Goal: Information Seeking & Learning: Learn about a topic

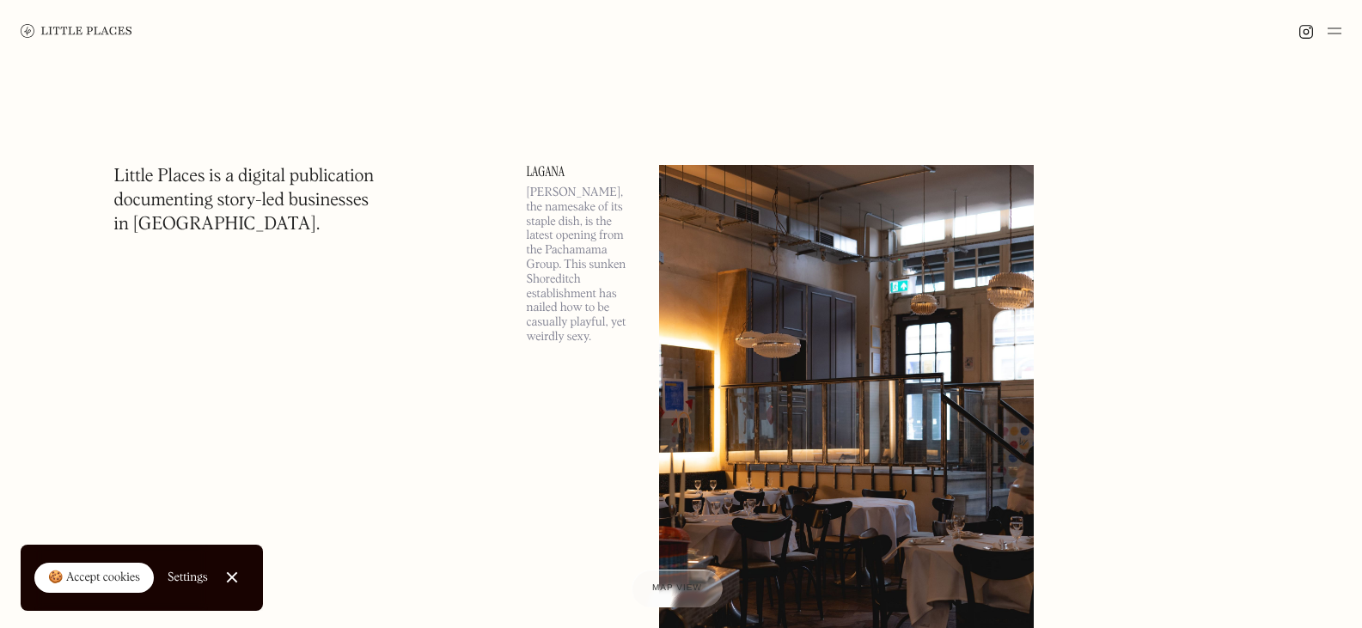
click at [534, 168] on link "Lagana" at bounding box center [583, 172] width 112 height 14
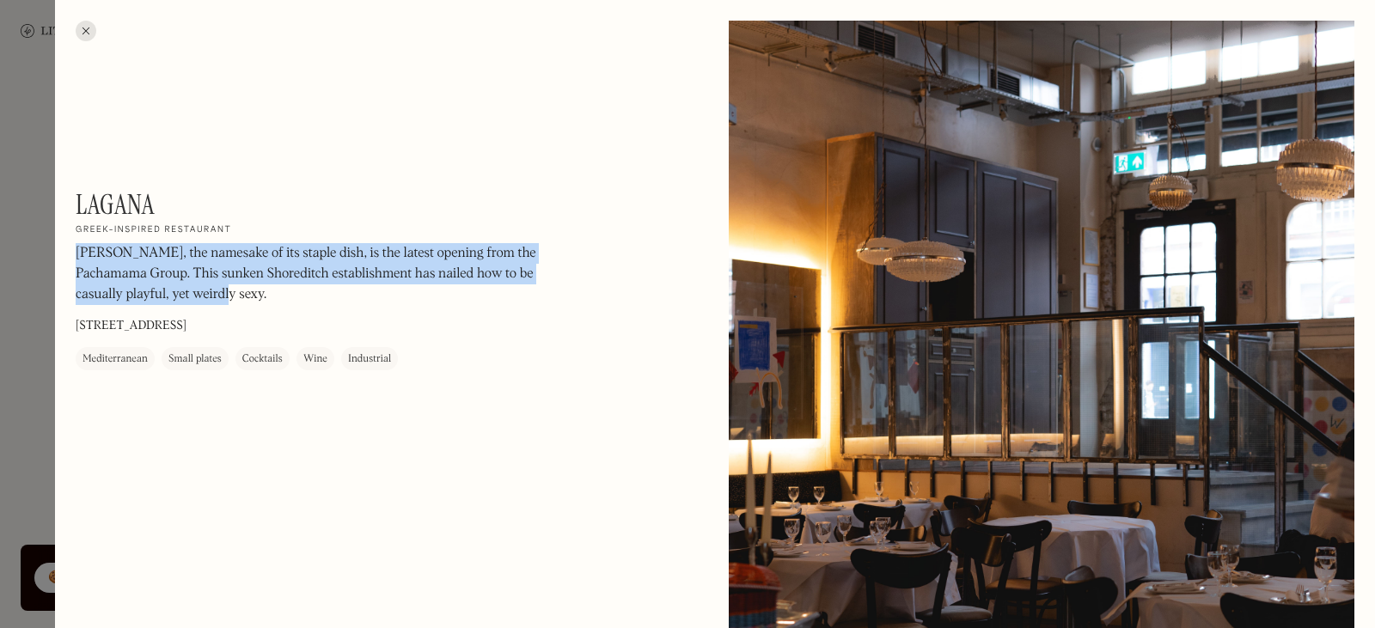
drag, startPoint x: 79, startPoint y: 249, endPoint x: 273, endPoint y: 289, distance: 198.2
click at [273, 289] on p "[PERSON_NAME], the namesake of its staple dish, is the latest opening from the …" at bounding box center [308, 275] width 464 height 62
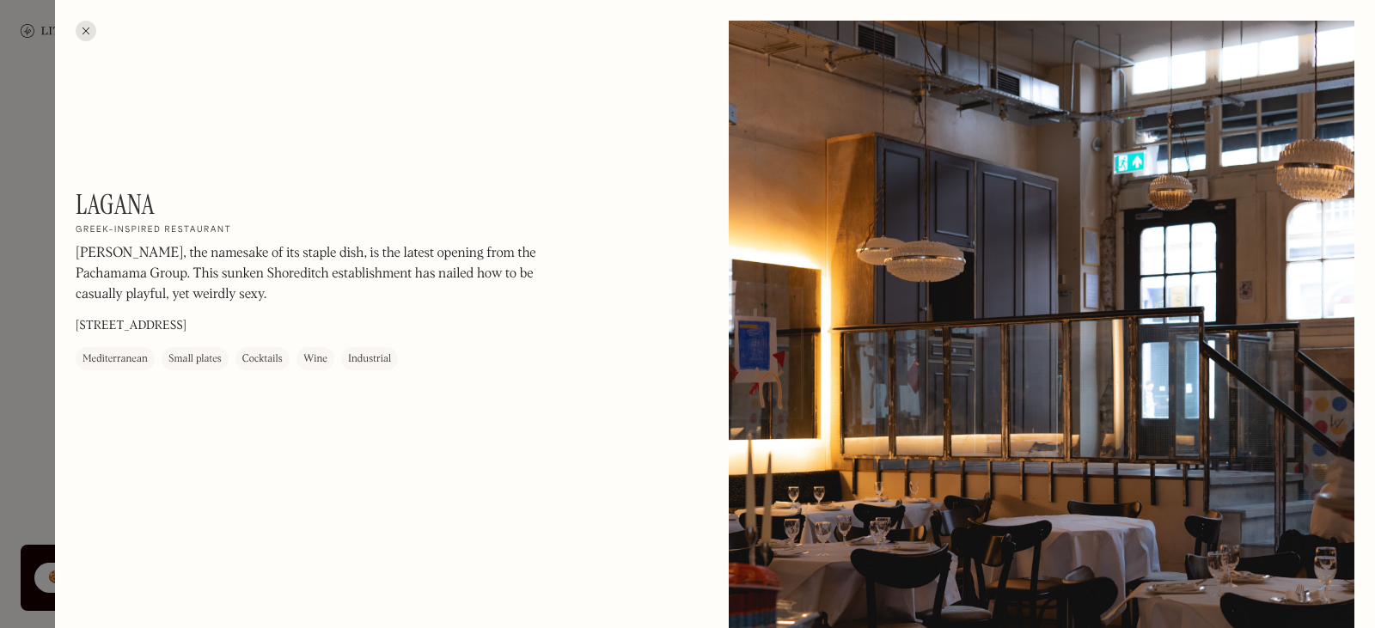
click at [87, 27] on div at bounding box center [86, 31] width 21 height 21
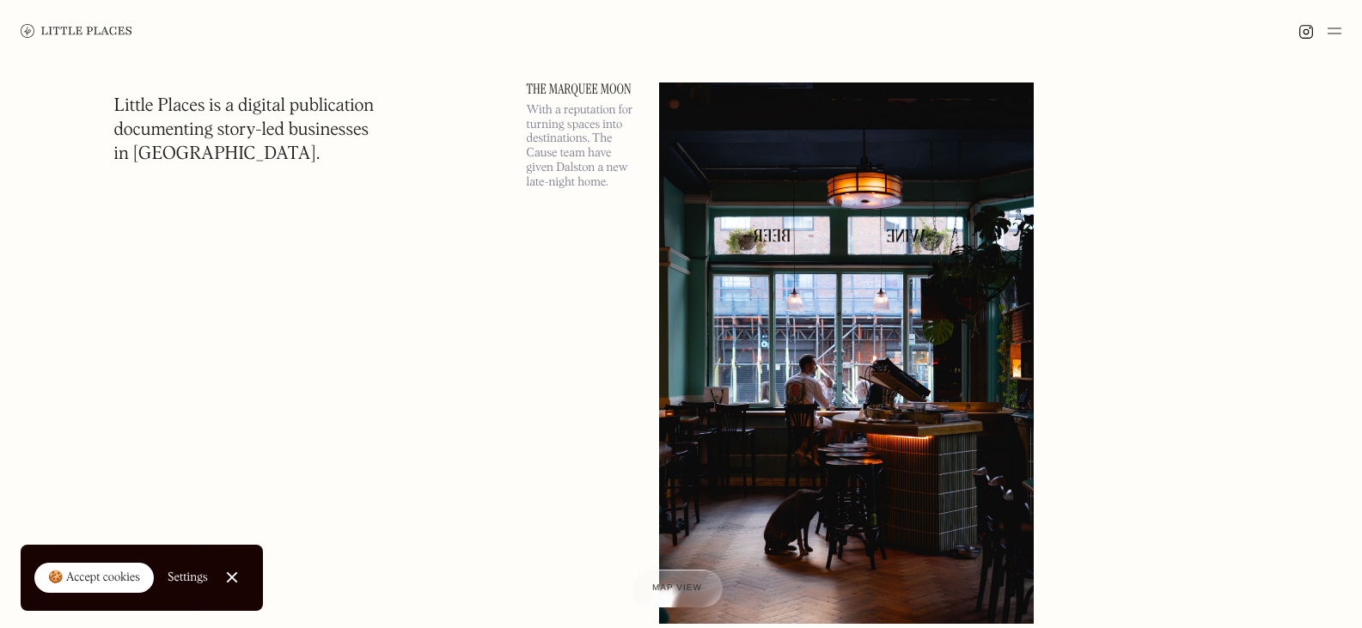
scroll to position [688, 0]
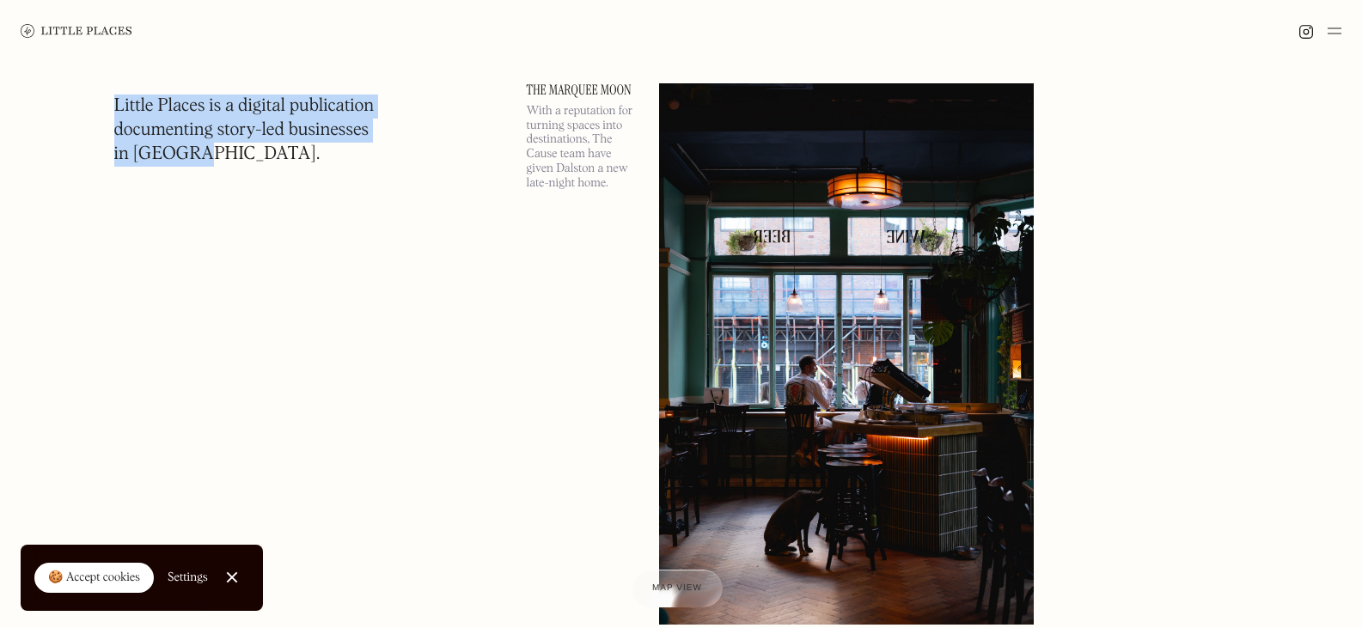
drag, startPoint x: 116, startPoint y: 107, endPoint x: 235, endPoint y: 150, distance: 126.1
click at [235, 150] on h1 "Little Places is a digital publication documenting story-led businesses in [GEO…" at bounding box center [244, 131] width 260 height 72
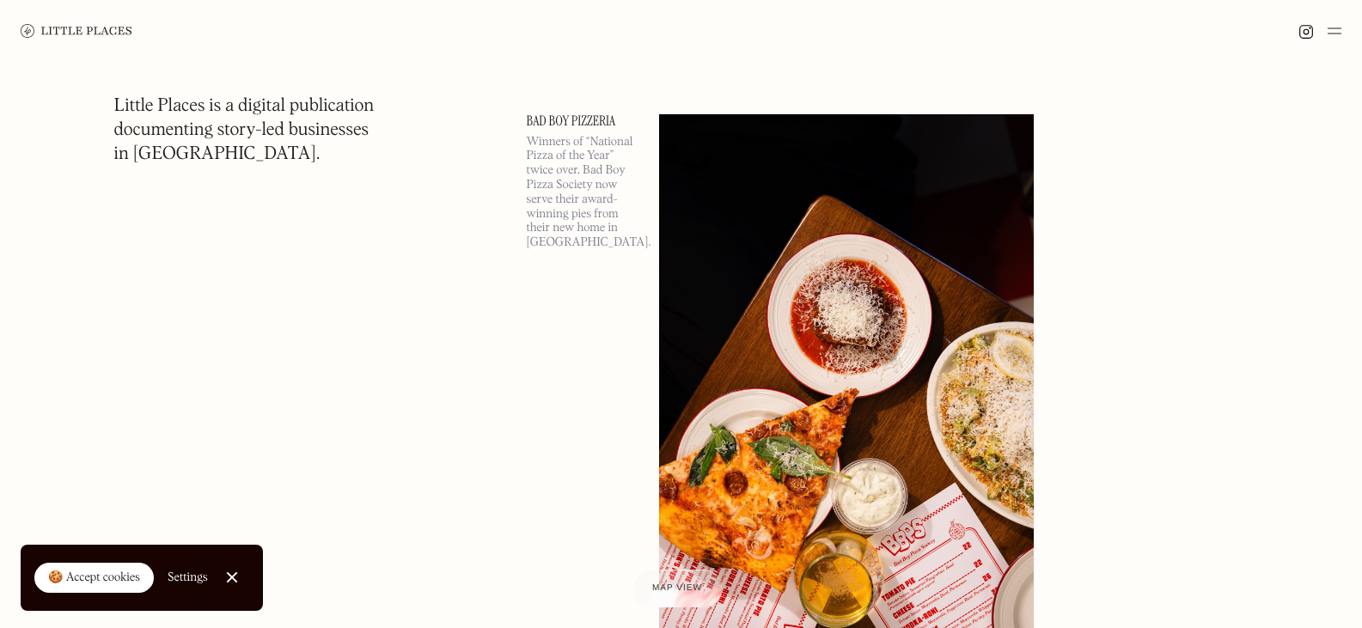
scroll to position [1289, 0]
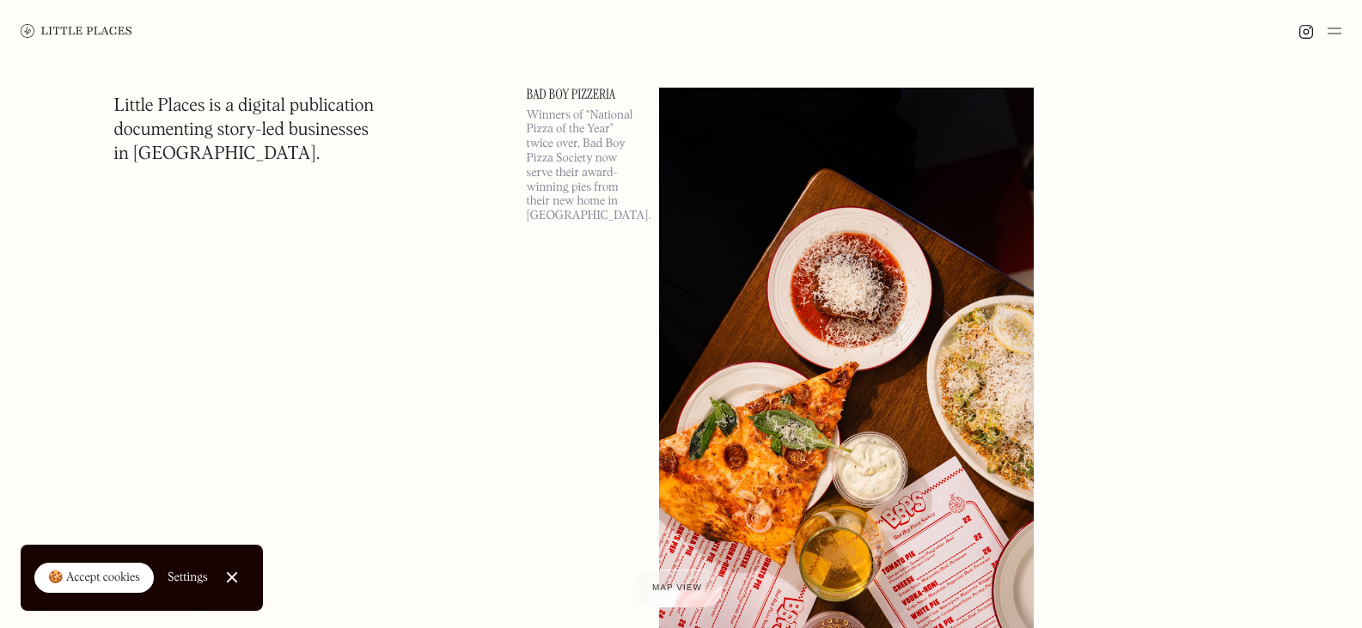
click at [562, 88] on link "Bad Boy Pizzeria" at bounding box center [583, 95] width 112 height 14
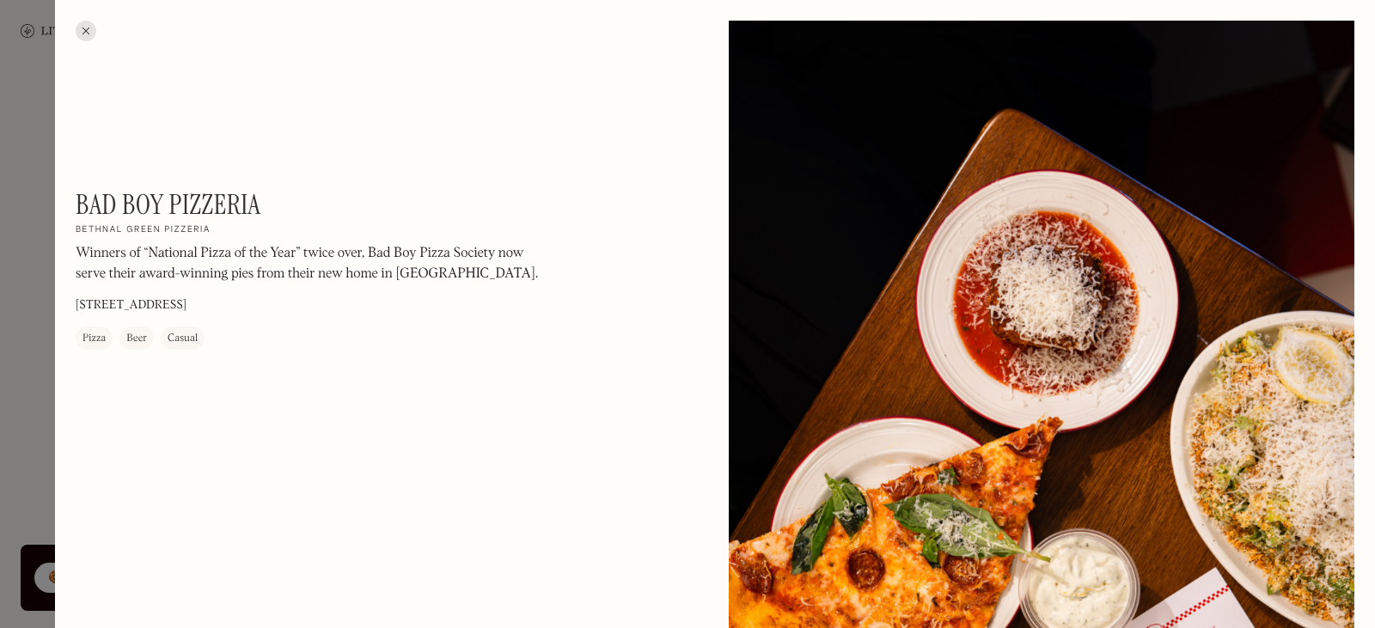
click at [85, 38] on div at bounding box center [86, 31] width 21 height 21
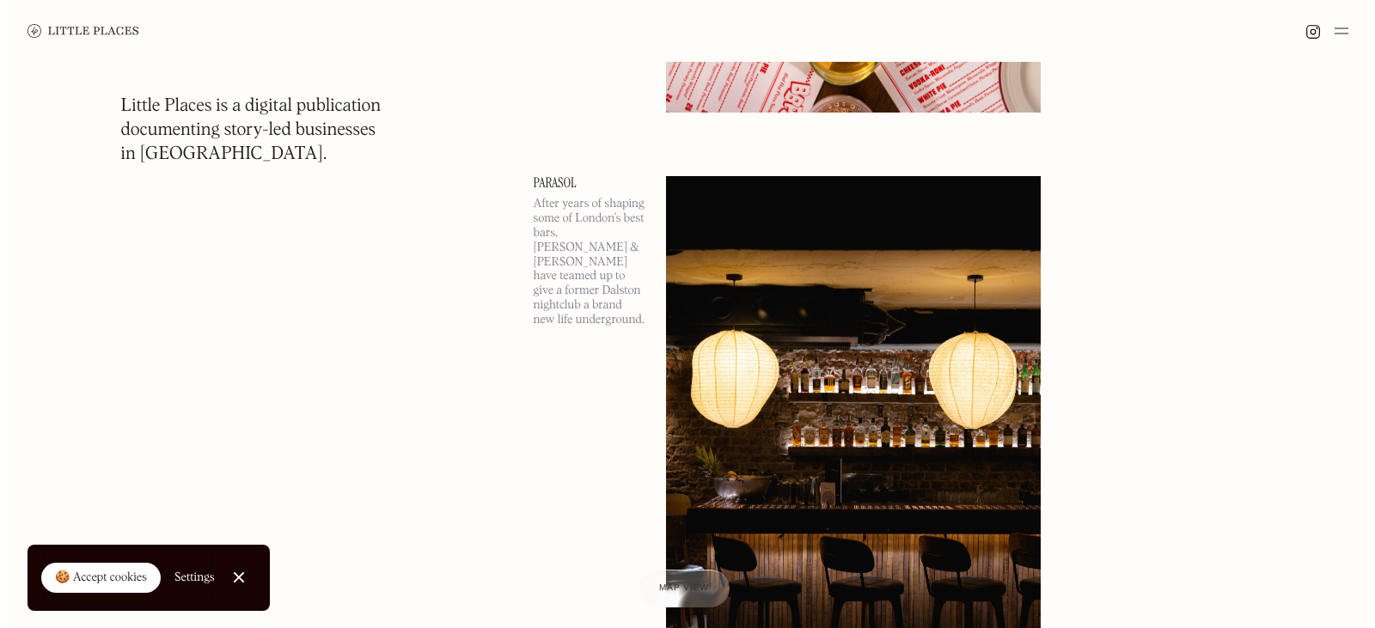
scroll to position [1805, 0]
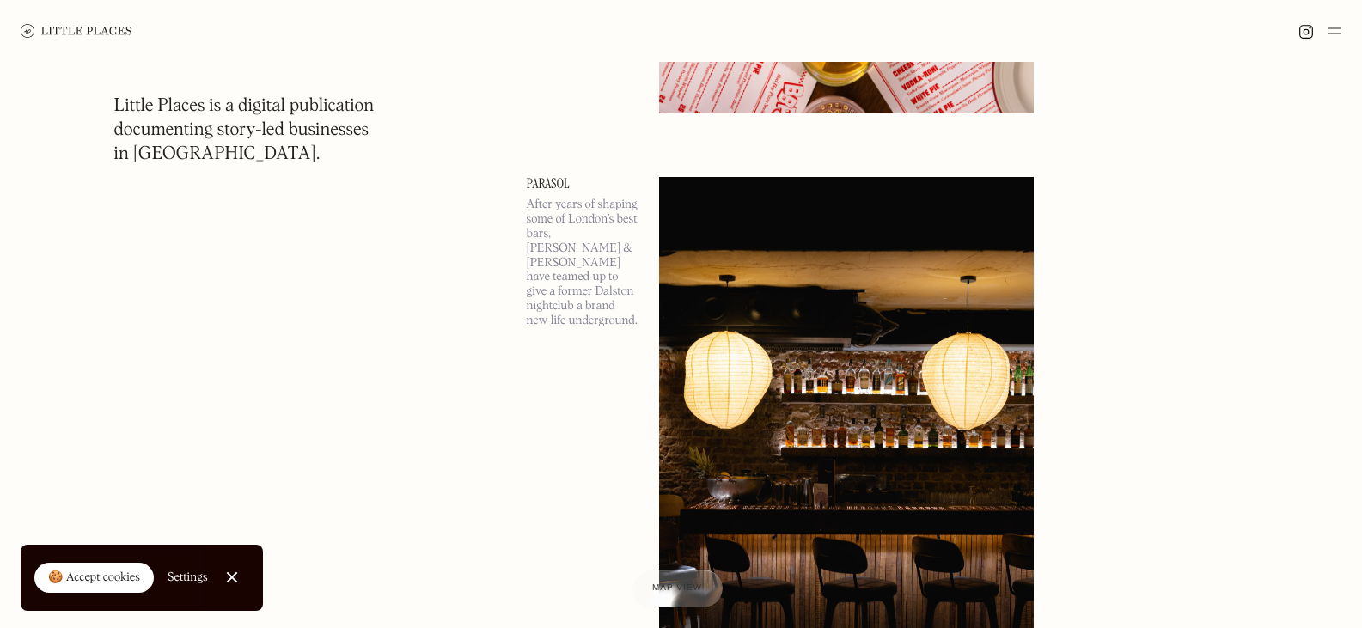
click at [576, 246] on p "After years of shaping some of London’s best bars, [PERSON_NAME] & [PERSON_NAME…" at bounding box center [583, 263] width 112 height 130
click at [547, 179] on link "Parasol" at bounding box center [583, 184] width 112 height 14
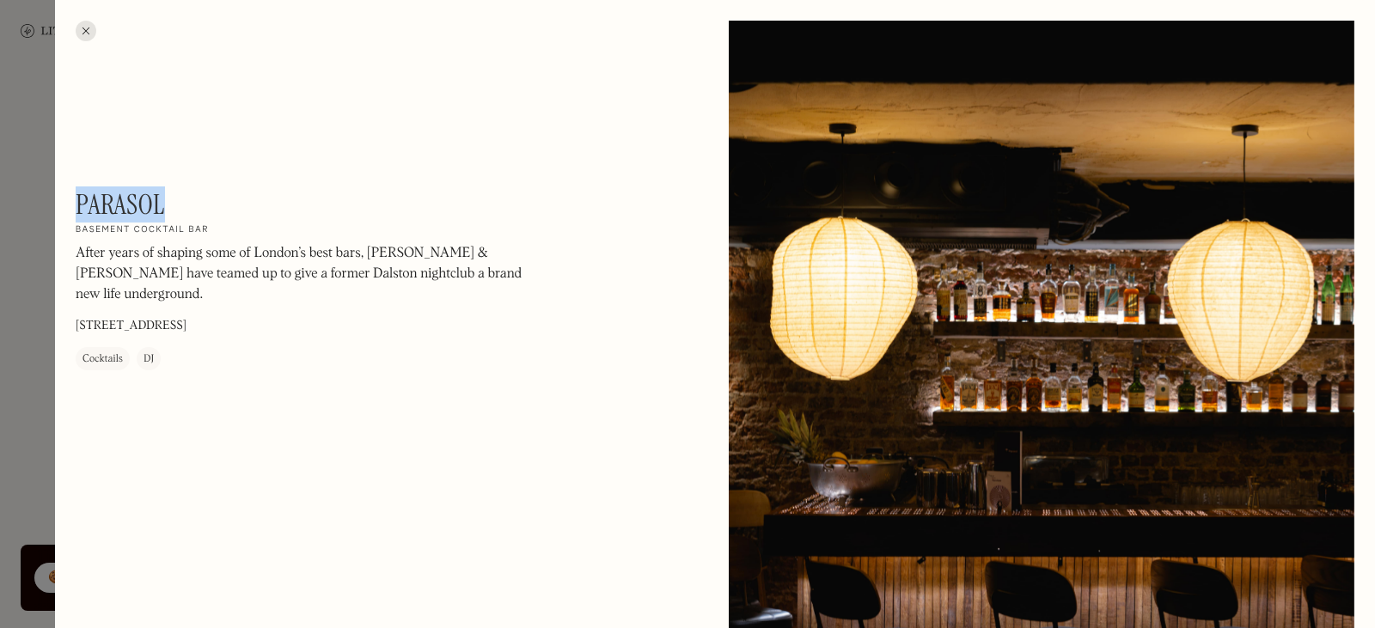
drag, startPoint x: 76, startPoint y: 187, endPoint x: 171, endPoint y: 187, distance: 95.4
click at [171, 188] on div "Parasol On Our Radar Basement cocktail bar After years of shaping some of Londo…" at bounding box center [308, 279] width 464 height 182
click at [190, 188] on div "Parasol On Our Radar Basement cocktail bar After years of shaping some of Londo…" at bounding box center [308, 279] width 464 height 182
drag, startPoint x: 76, startPoint y: 195, endPoint x: 161, endPoint y: 193, distance: 84.3
click at [161, 193] on h1 "Parasol" at bounding box center [120, 204] width 89 height 33
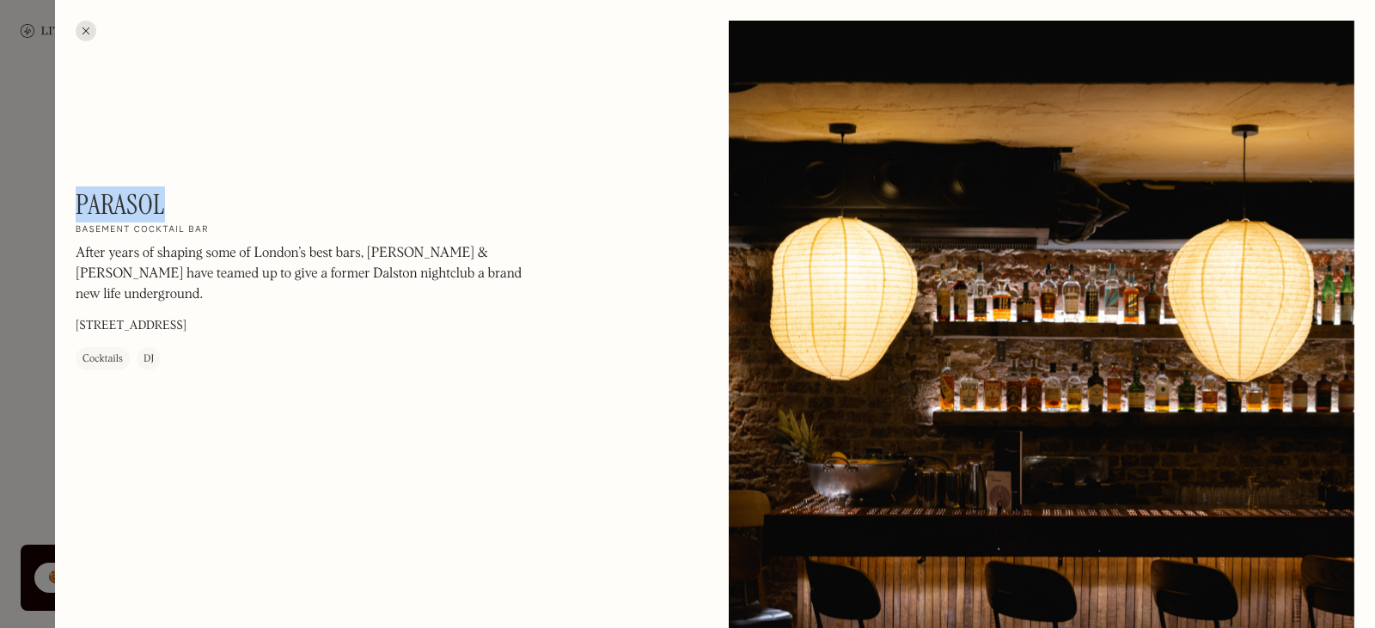
copy h1 "Parasol"
